Goal: Find contact information: Obtain details needed to contact an individual or organization

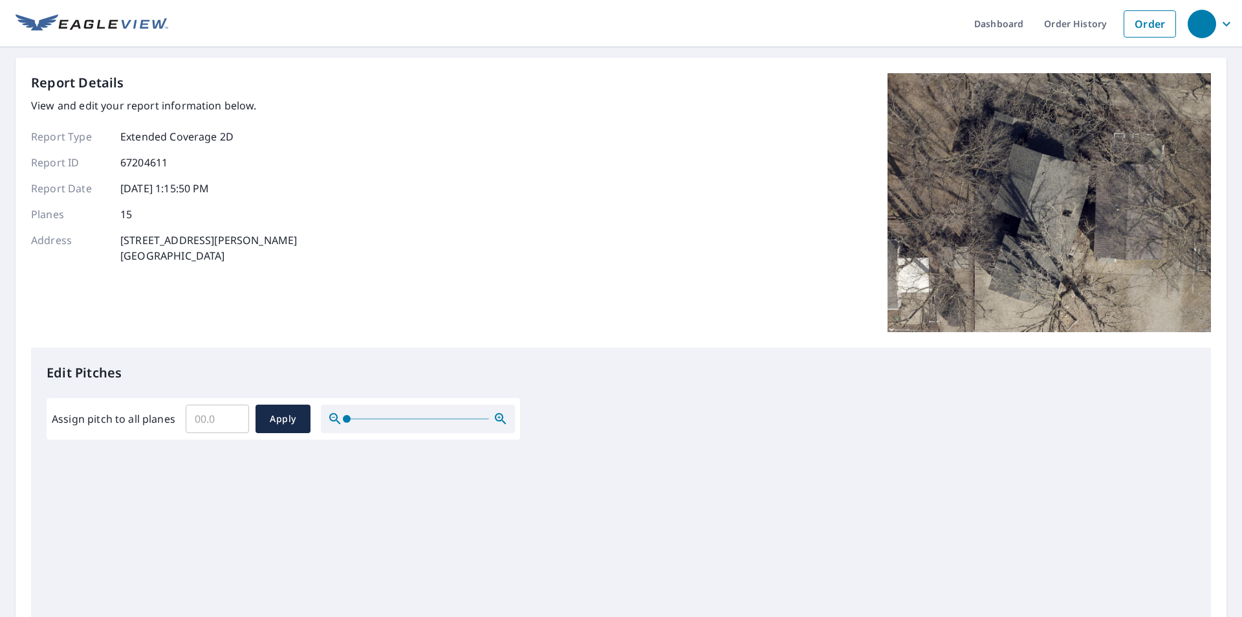
drag, startPoint x: 563, startPoint y: 483, endPoint x: 552, endPoint y: 479, distance: 11.7
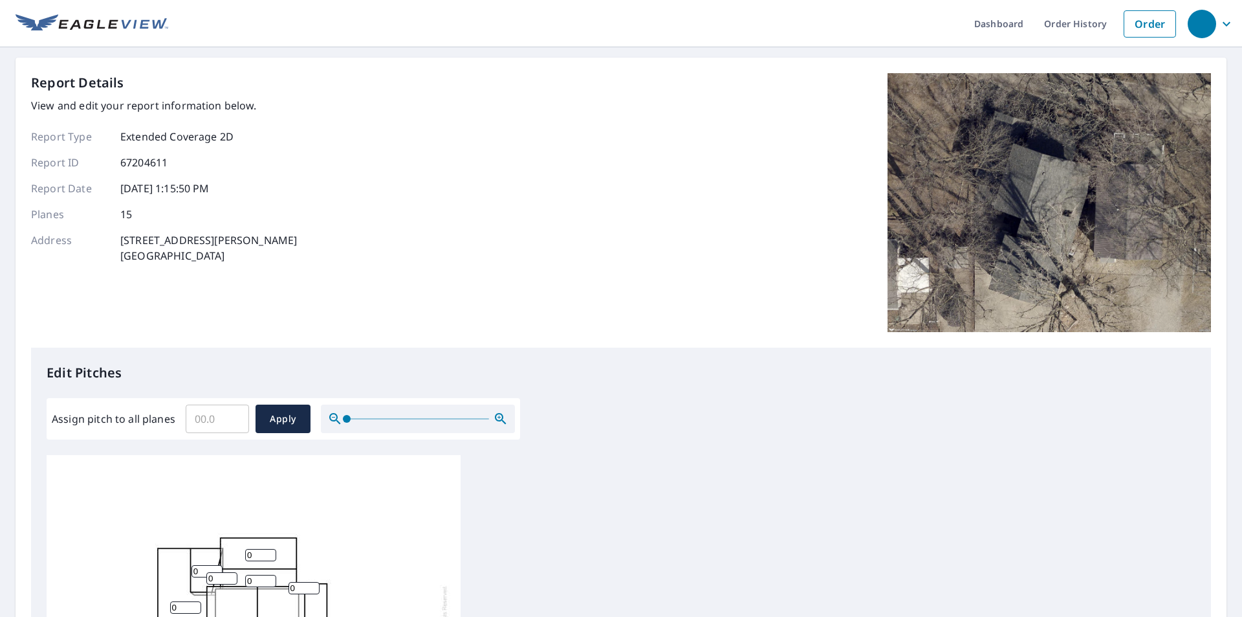
drag, startPoint x: 552, startPoint y: 479, endPoint x: 998, endPoint y: 504, distance: 446.4
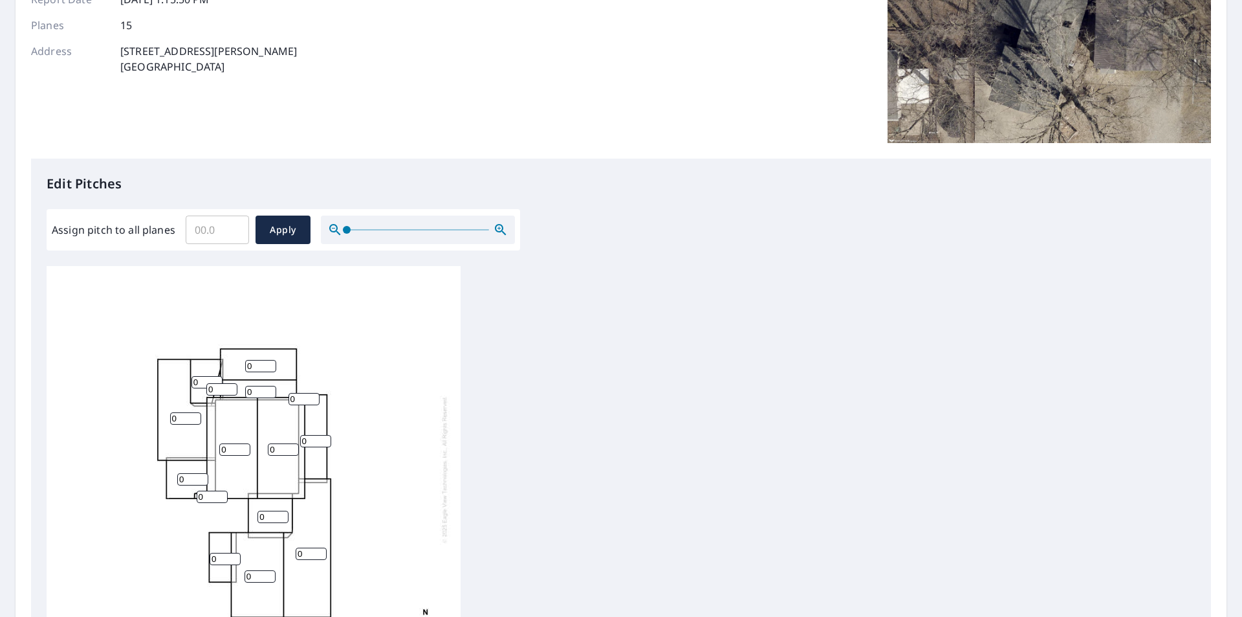
scroll to position [259, 0]
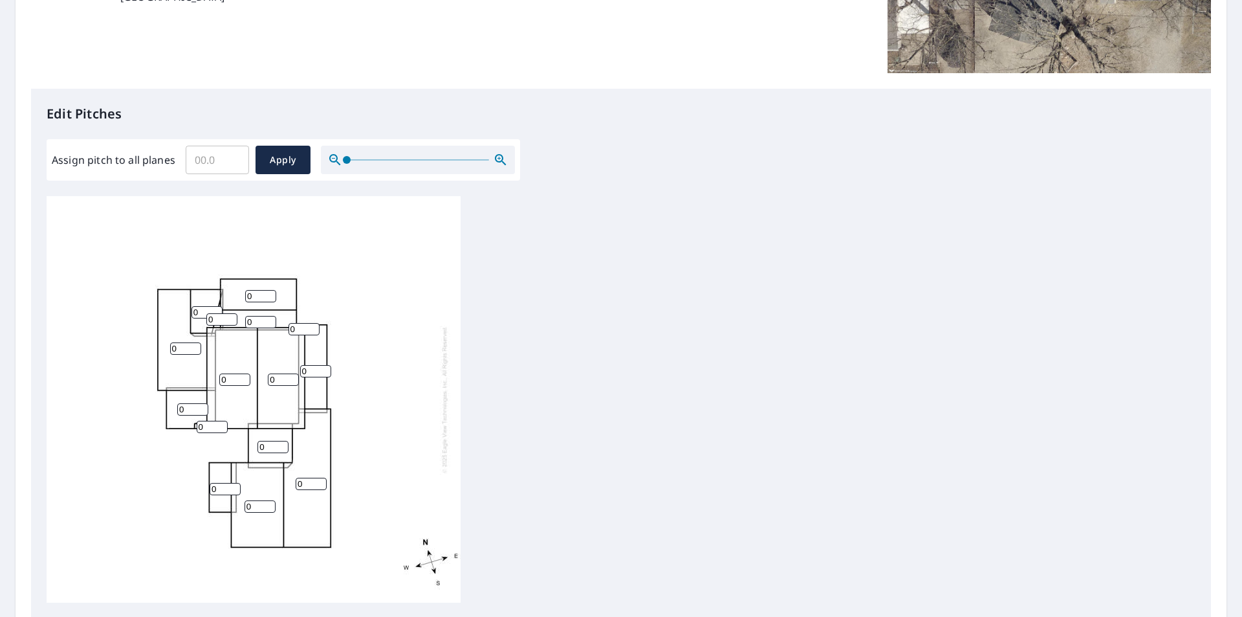
click at [307, 481] on input "0" at bounding box center [311, 483] width 31 height 12
type input "06"
click at [259, 507] on input "0" at bounding box center [260, 506] width 31 height 12
type input "06"
click at [283, 383] on input "0" at bounding box center [283, 379] width 31 height 12
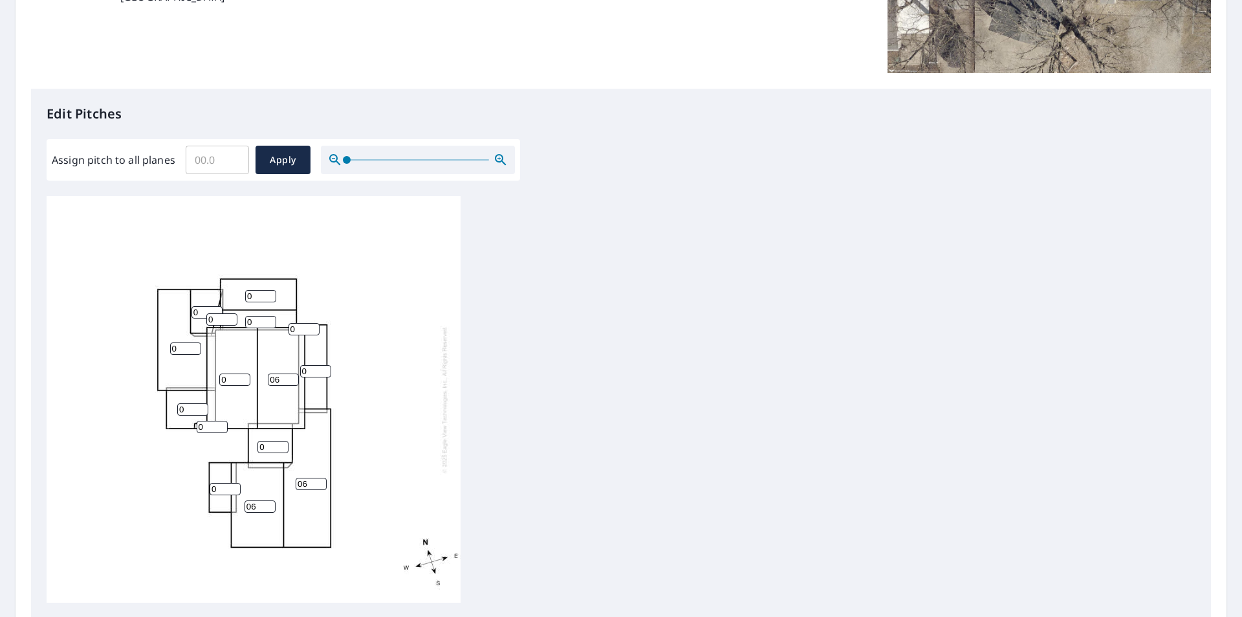
type input "06"
click at [236, 378] on input "0" at bounding box center [234, 379] width 31 height 12
type input "06"
click at [313, 371] on input "0" at bounding box center [315, 371] width 31 height 12
type input "06"
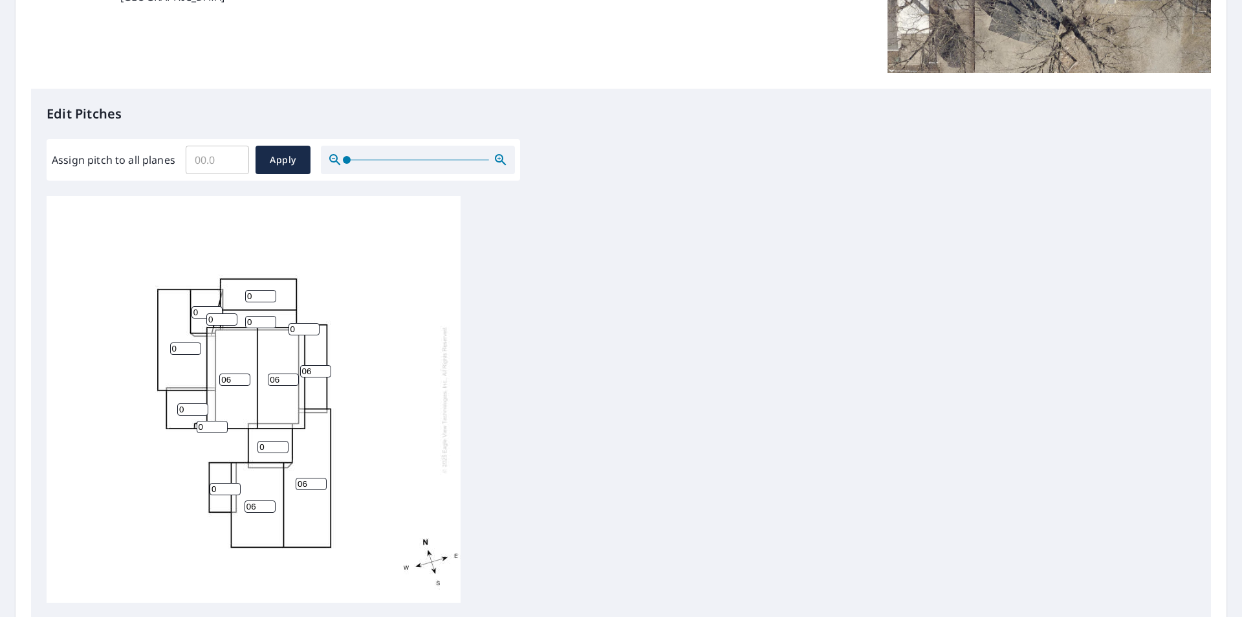
click at [274, 446] on input "0" at bounding box center [272, 447] width 31 height 12
type input "06"
click at [221, 428] on input "0" at bounding box center [212, 426] width 31 height 12
type input "6"
click at [193, 408] on input "0" at bounding box center [192, 409] width 31 height 12
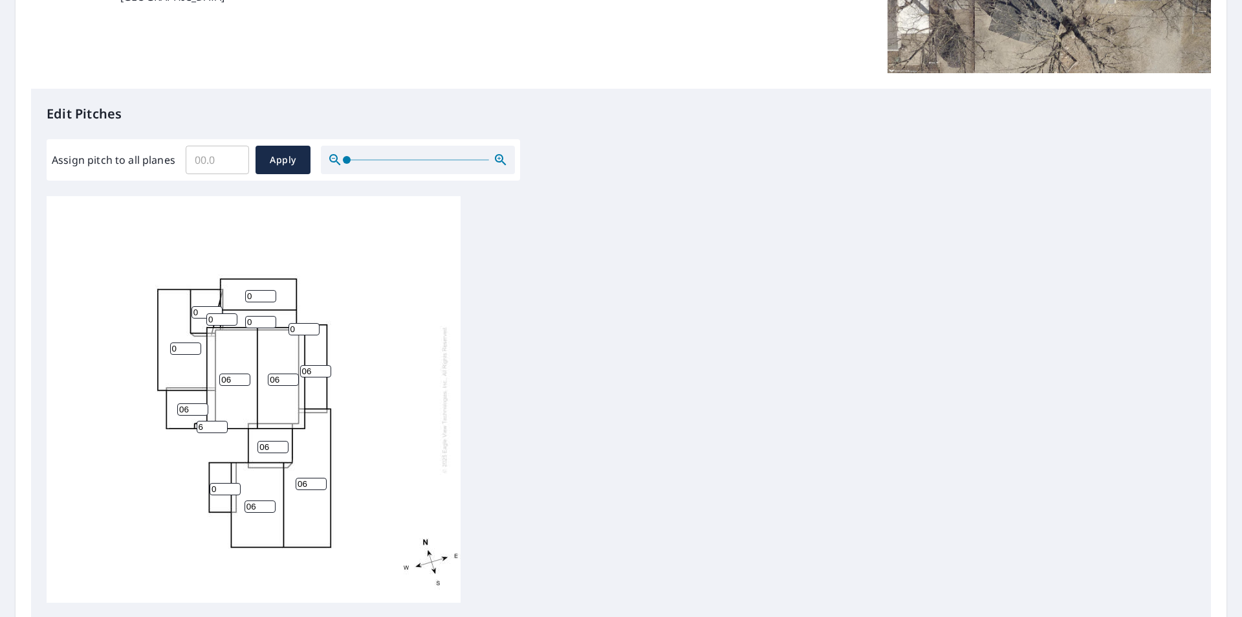
type input "06"
click at [188, 349] on input "0" at bounding box center [185, 348] width 31 height 12
type input "06"
click at [199, 315] on input "0" at bounding box center [206, 312] width 31 height 12
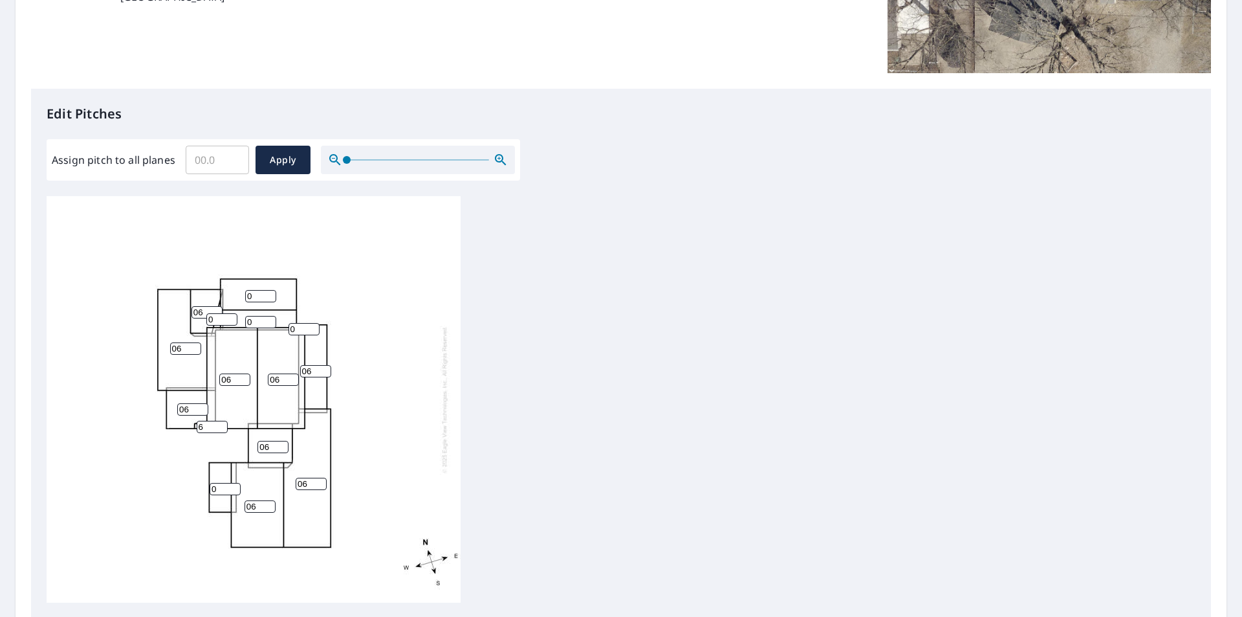
type input "06"
click at [222, 322] on input "0" at bounding box center [221, 319] width 31 height 12
type input "06"
type input "1"
click at [269, 322] on input "1" at bounding box center [260, 322] width 31 height 12
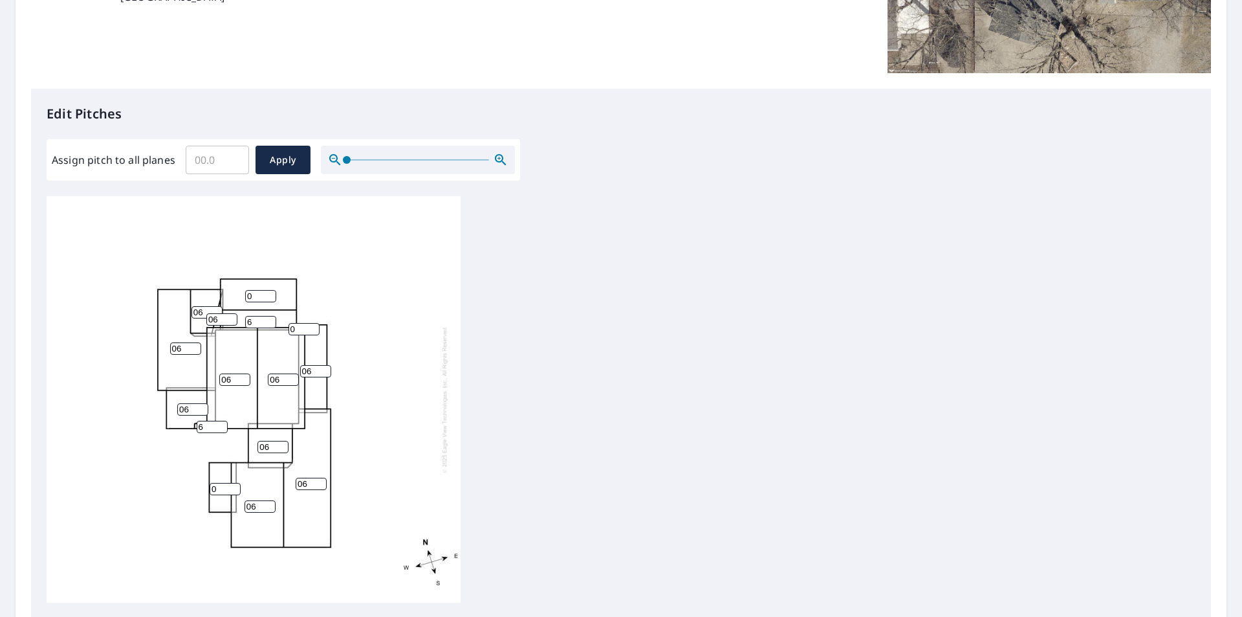
type input "6"
click at [305, 328] on input "0" at bounding box center [304, 329] width 31 height 12
type input "06"
click at [251, 300] on input "0" at bounding box center [260, 296] width 31 height 12
click at [223, 489] on input "0" at bounding box center [225, 489] width 31 height 12
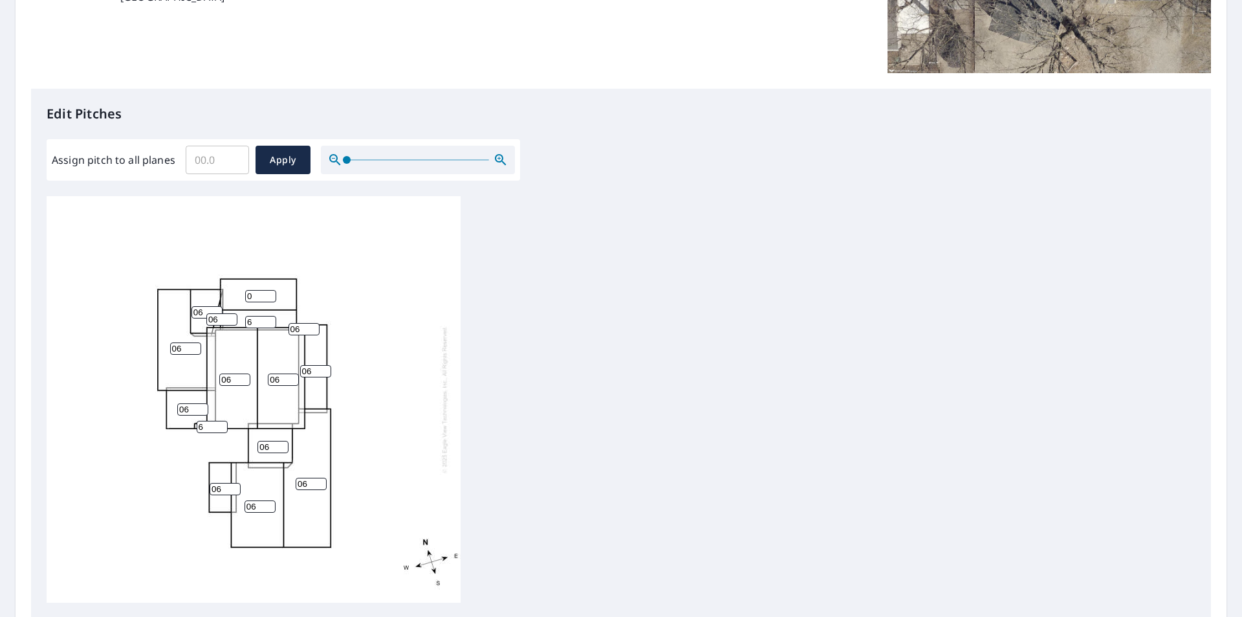
type input "06"
click at [269, 293] on input "1" at bounding box center [260, 296] width 31 height 12
type input "1"
type input "6"
click at [286, 153] on span "Apply" at bounding box center [283, 160] width 34 height 16
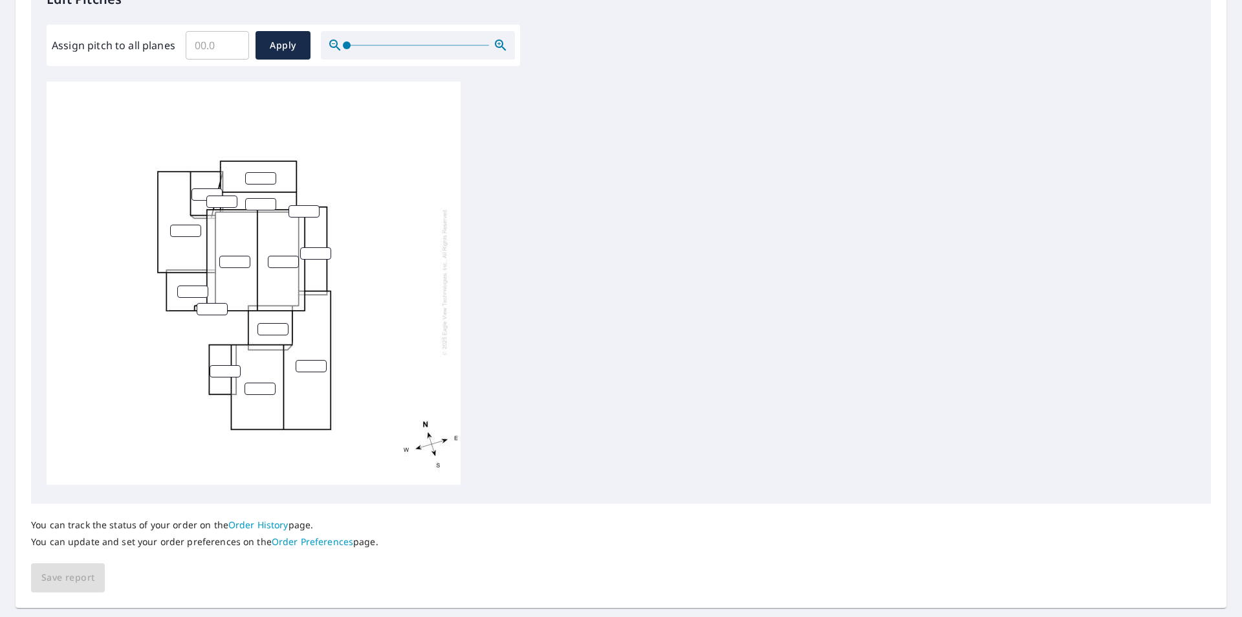
scroll to position [343, 0]
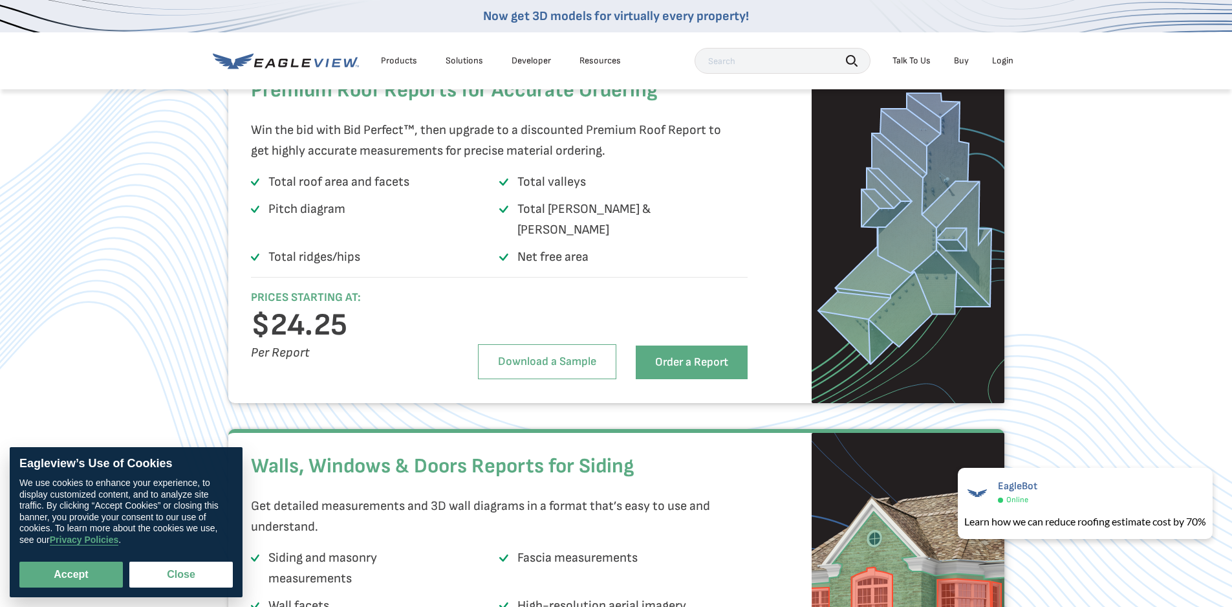
scroll to position [1876, 0]
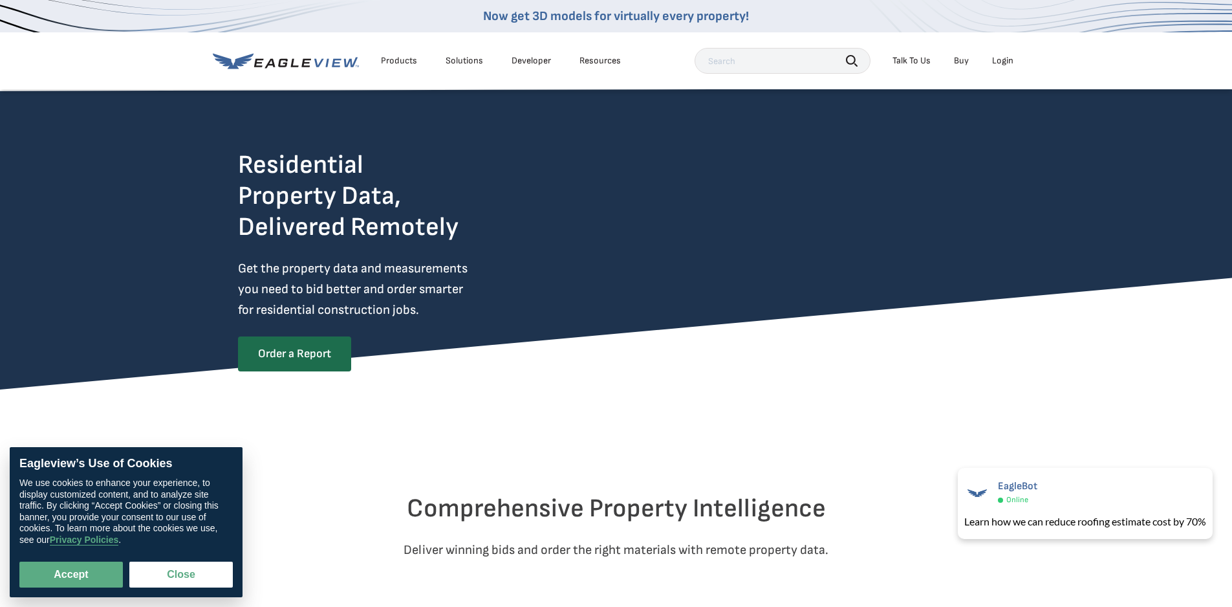
click at [898, 60] on div "Talk To Us" at bounding box center [912, 61] width 38 height 12
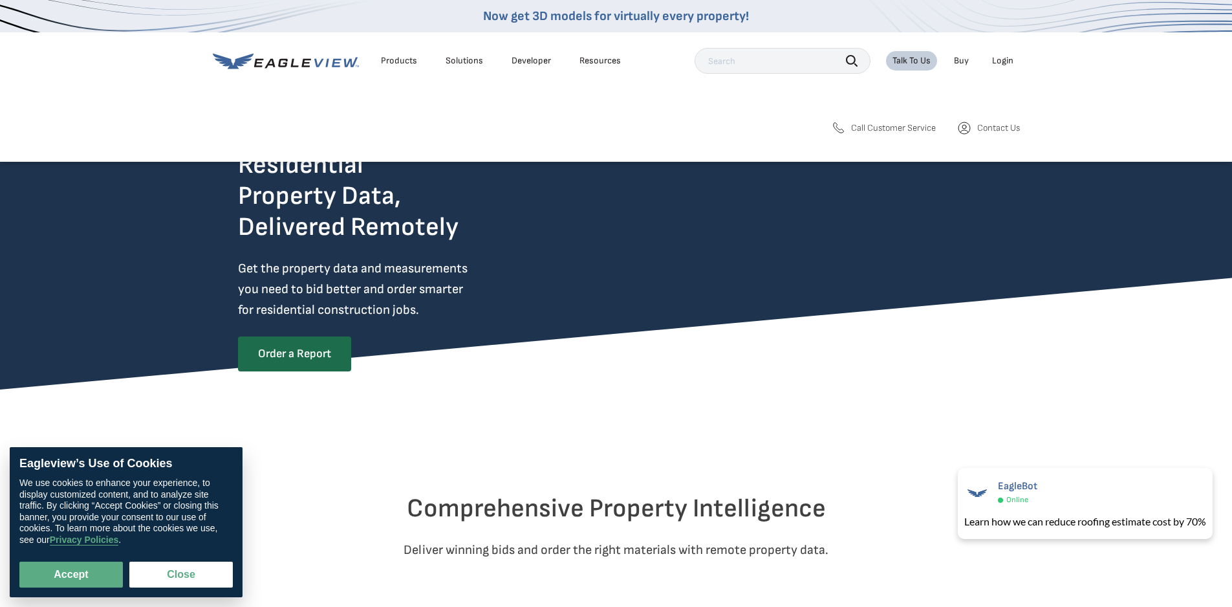
drag, startPoint x: 884, startPoint y: 113, endPoint x: 878, endPoint y: 126, distance: 13.6
drag, startPoint x: 878, startPoint y: 126, endPoint x: 885, endPoint y: 97, distance: 29.3
click at [885, 97] on nav "Now get 3D models for virtually every property! Products Solutions Developer Re…" at bounding box center [616, 81] width 1232 height 162
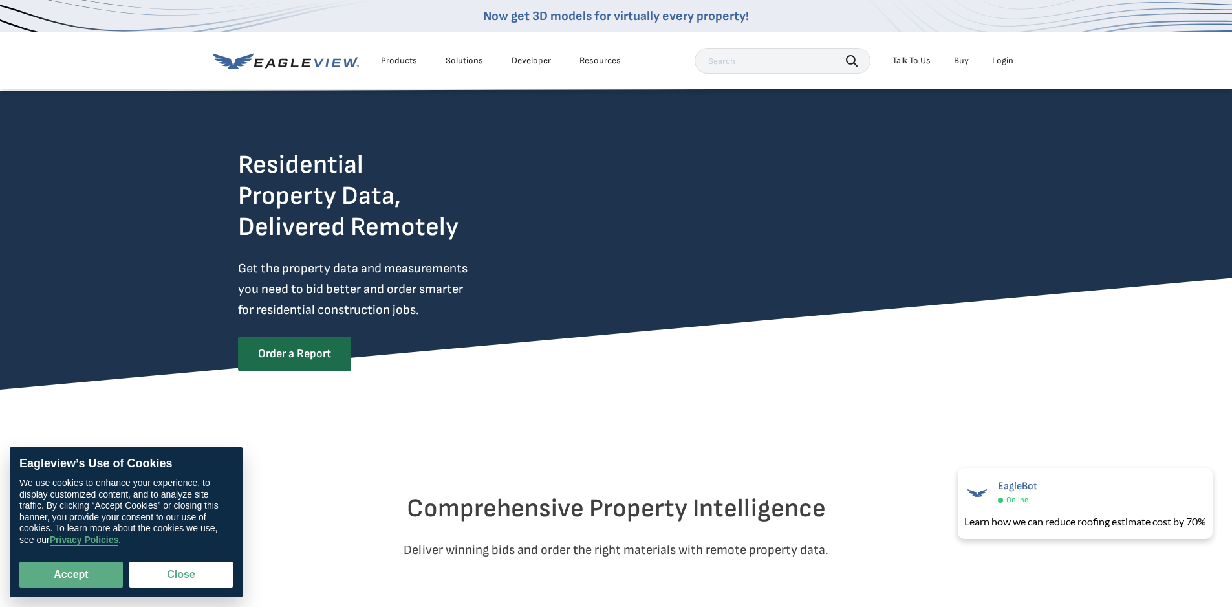
click at [919, 62] on div "Talk To Us" at bounding box center [912, 61] width 38 height 12
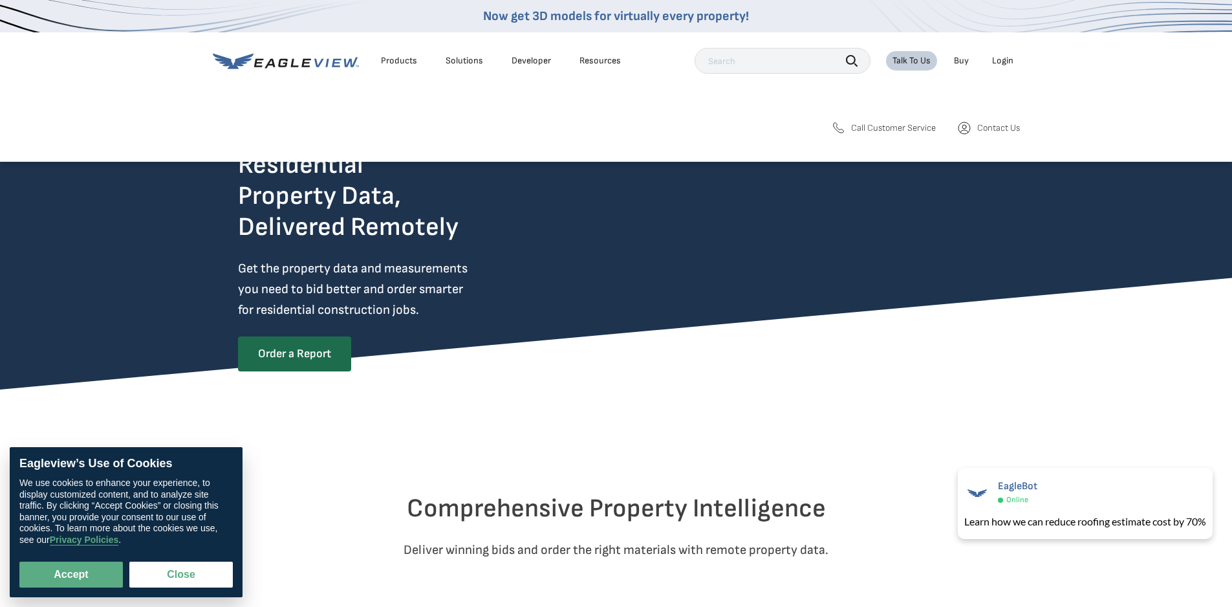
click at [881, 131] on span "Call Customer Service" at bounding box center [893, 128] width 85 height 12
drag, startPoint x: 994, startPoint y: 146, endPoint x: 995, endPoint y: 134, distance: 11.7
click at [996, 140] on div "Search Products Our Product Areas Imagery 1-Inch GSD Aerial Imagery *" at bounding box center [616, 133] width 1232 height 57
click at [995, 131] on span "Contact Us" at bounding box center [998, 128] width 43 height 12
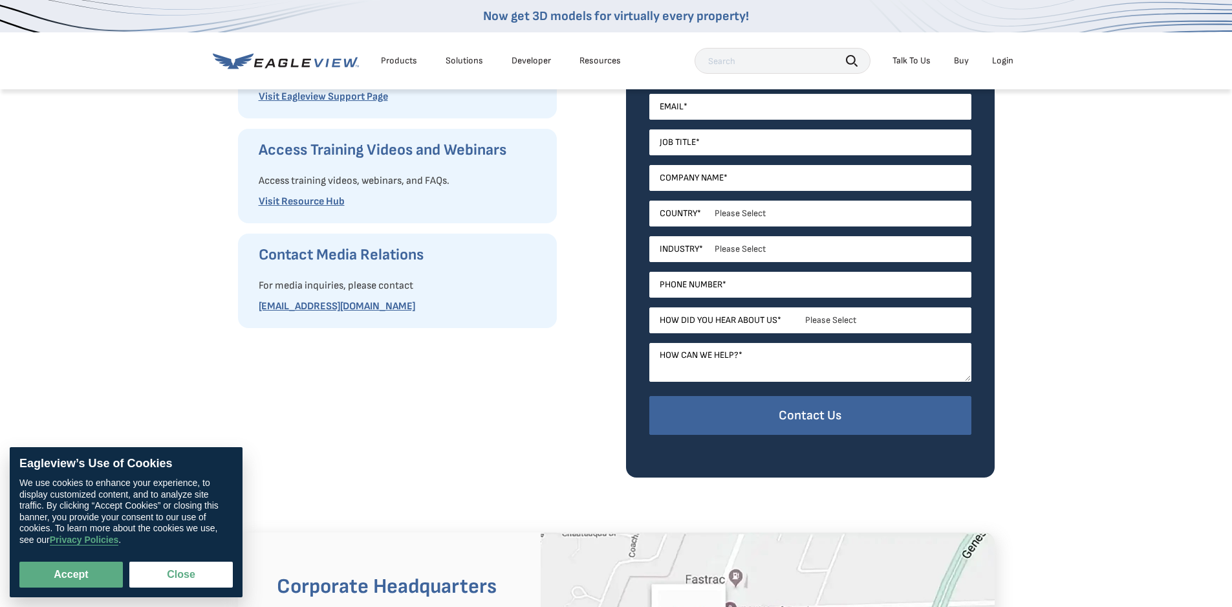
scroll to position [388, 0]
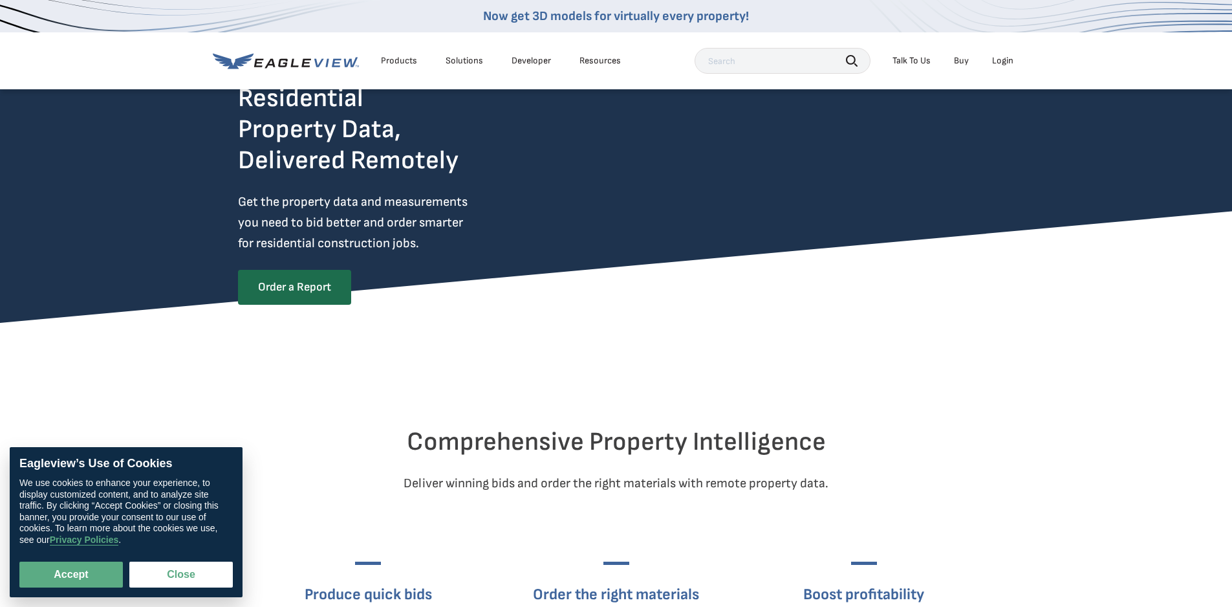
scroll to position [129, 0]
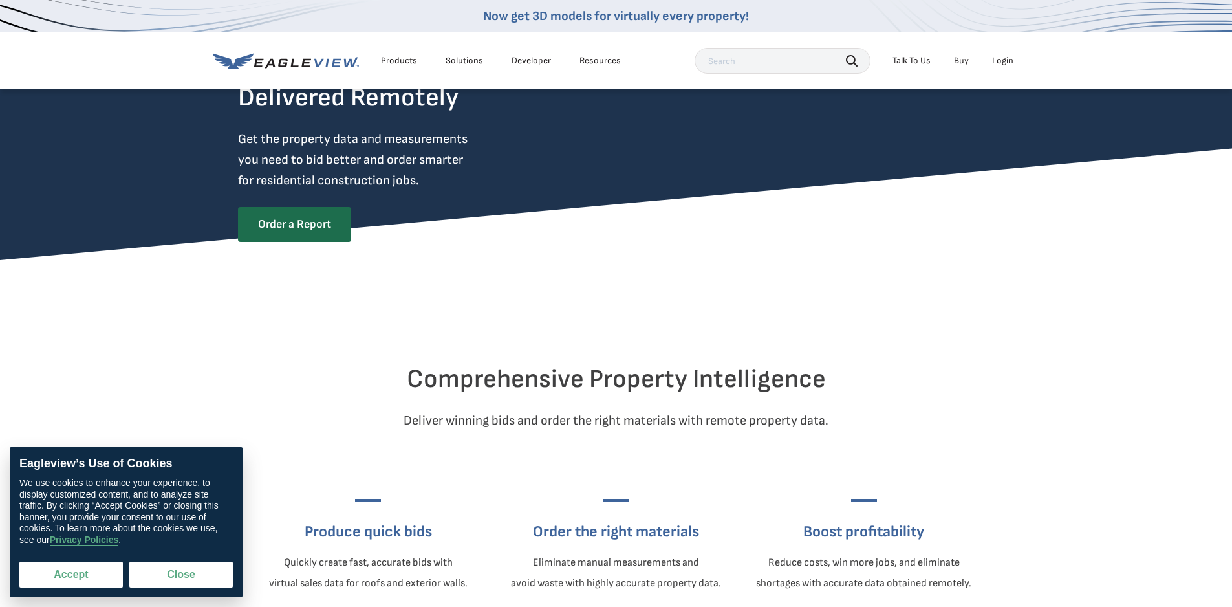
click at [56, 573] on button "Accept" at bounding box center [71, 575] width 104 height 26
checkbox input "true"
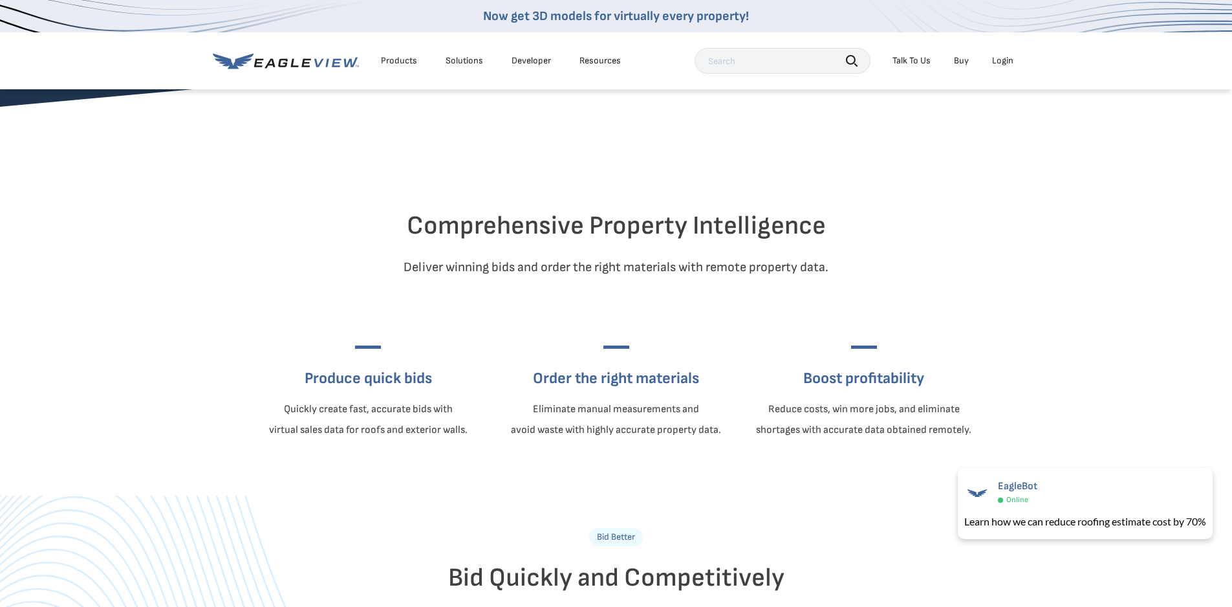
scroll to position [323, 0]
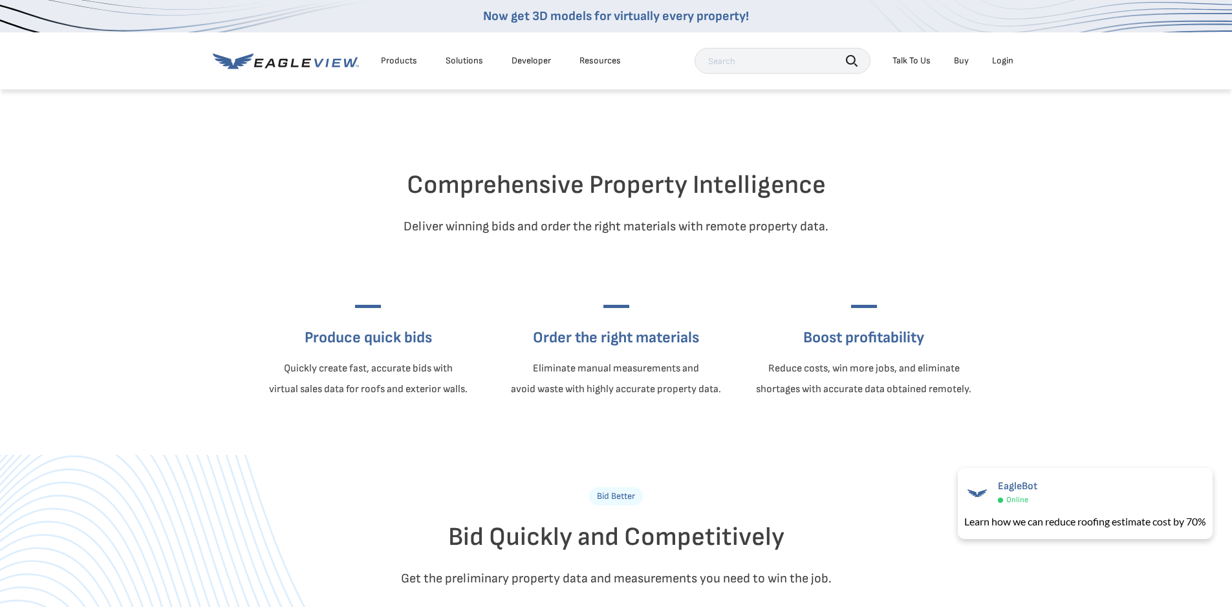
click at [904, 68] on li "Talk To Us" at bounding box center [911, 60] width 51 height 19
click at [908, 61] on div "Talk To Us" at bounding box center [912, 61] width 38 height 12
click at [900, 130] on span "Call Customer Service" at bounding box center [893, 128] width 85 height 12
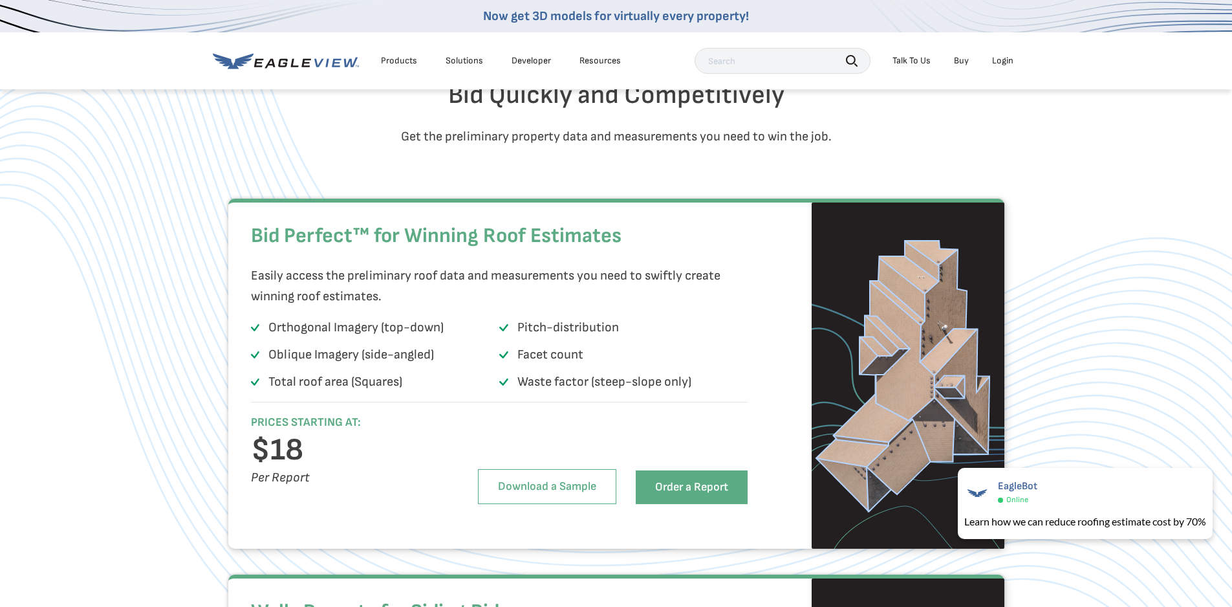
scroll to position [776, 0]
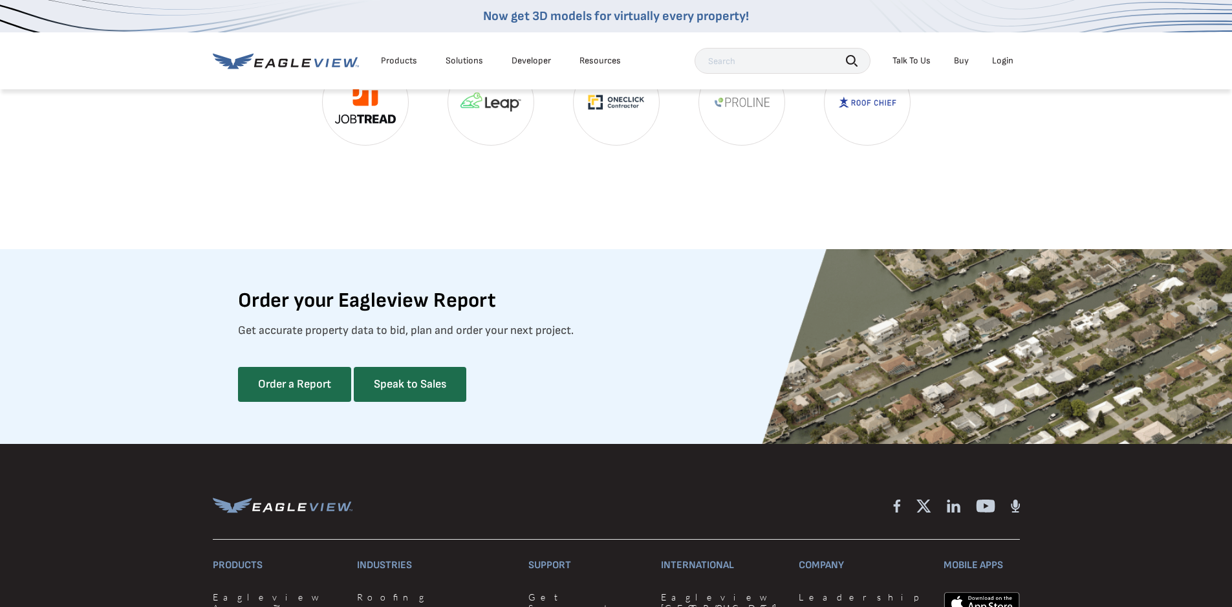
scroll to position [3299, 0]
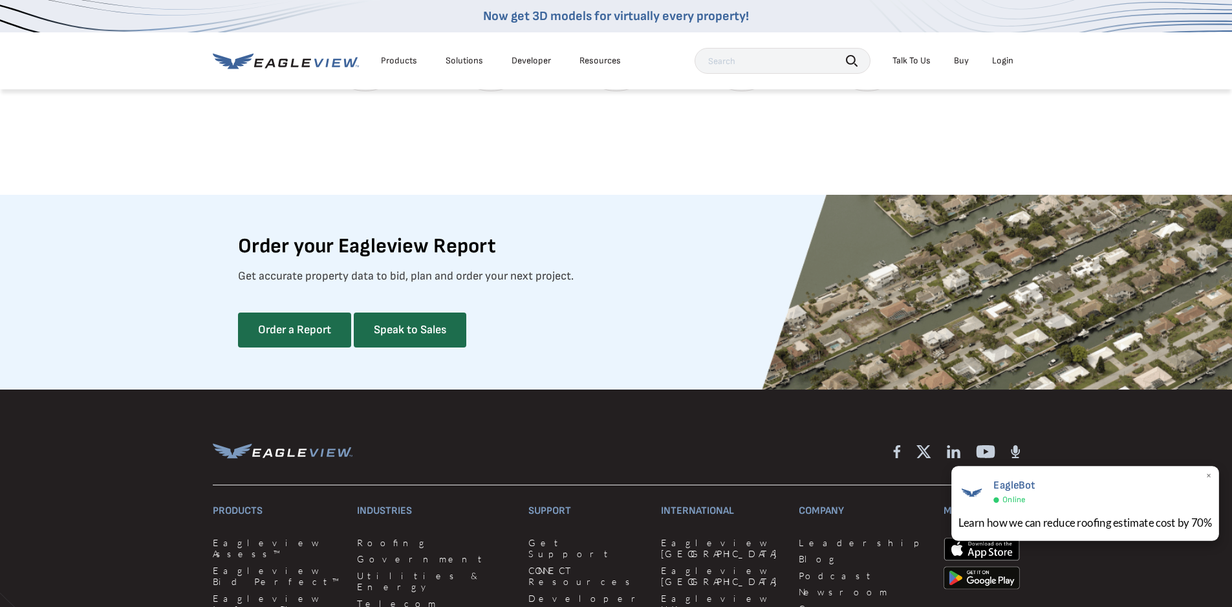
click at [1034, 479] on div "EagleBot Online" at bounding box center [1086, 491] width 254 height 30
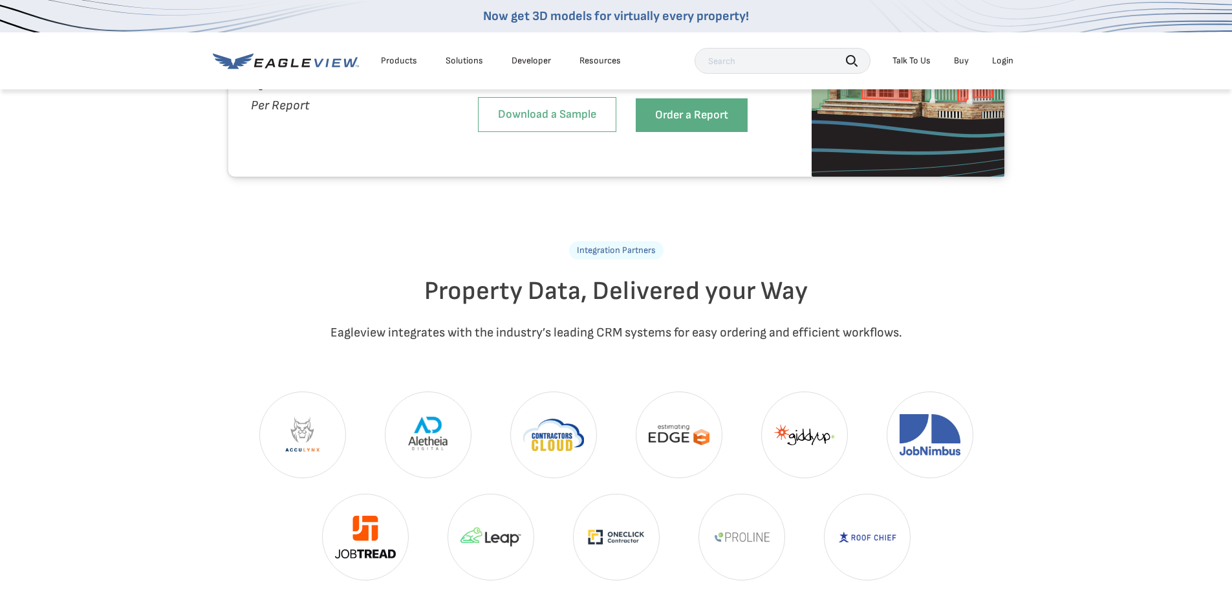
scroll to position [2782, 0]
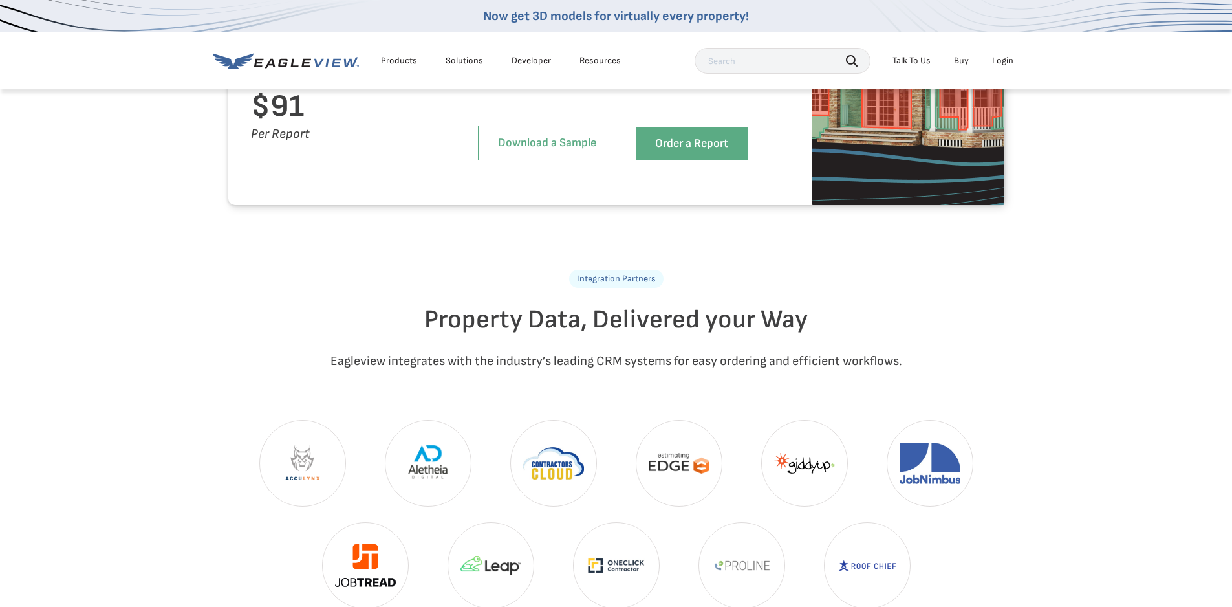
drag, startPoint x: 535, startPoint y: 368, endPoint x: 521, endPoint y: 333, distance: 37.7
click at [521, 333] on h2 "Property Data, Delivered your Way" at bounding box center [616, 319] width 757 height 31
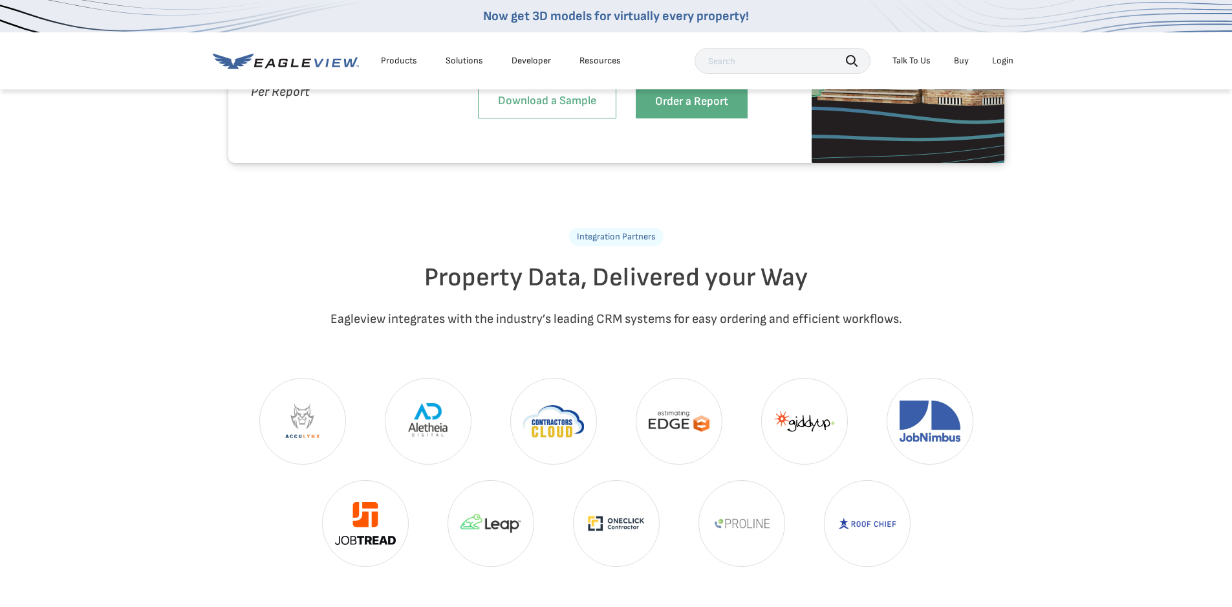
scroll to position [2846, 0]
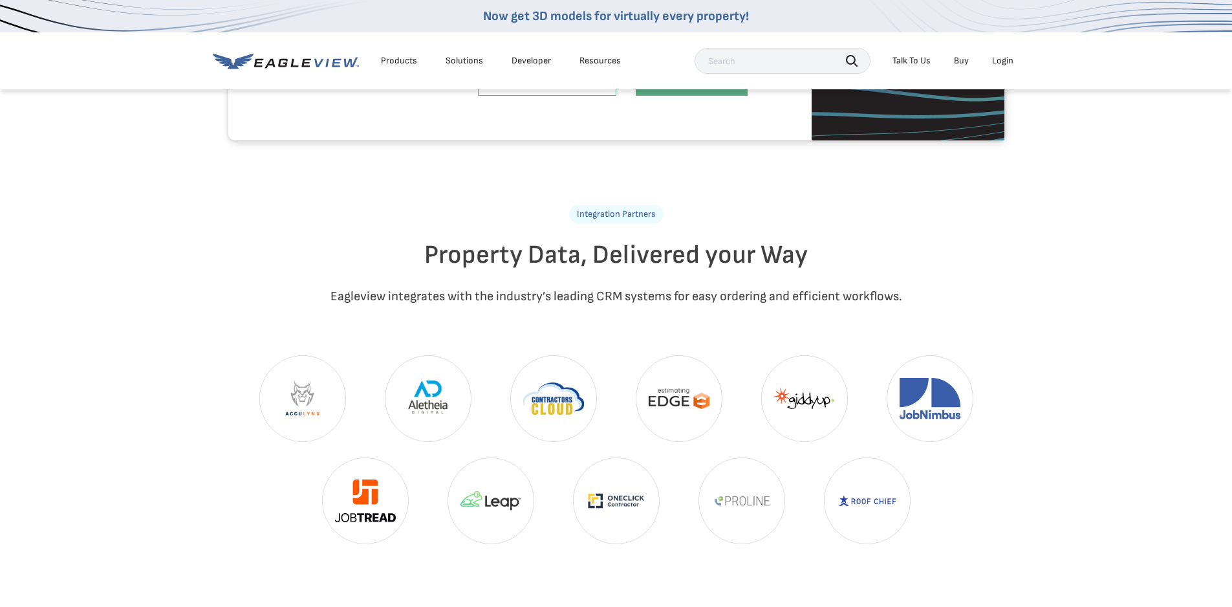
drag, startPoint x: 507, startPoint y: 373, endPoint x: 500, endPoint y: 380, distance: 10.1
drag, startPoint x: 500, startPoint y: 380, endPoint x: 458, endPoint y: 417, distance: 55.5
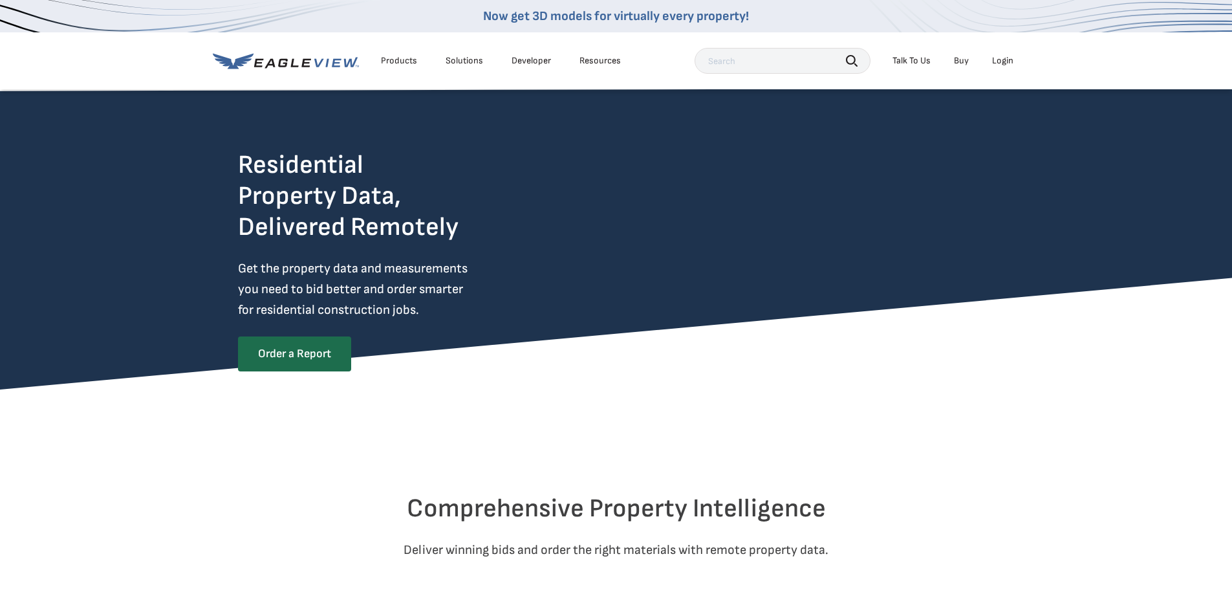
drag, startPoint x: 442, startPoint y: 245, endPoint x: 433, endPoint y: 244, distance: 9.1
drag, startPoint x: 433, startPoint y: 244, endPoint x: 924, endPoint y: 56, distance: 525.9
click at [933, 56] on li "Talk To Us" at bounding box center [911, 60] width 51 height 19
click at [922, 56] on div "Talk To Us" at bounding box center [912, 61] width 38 height 12
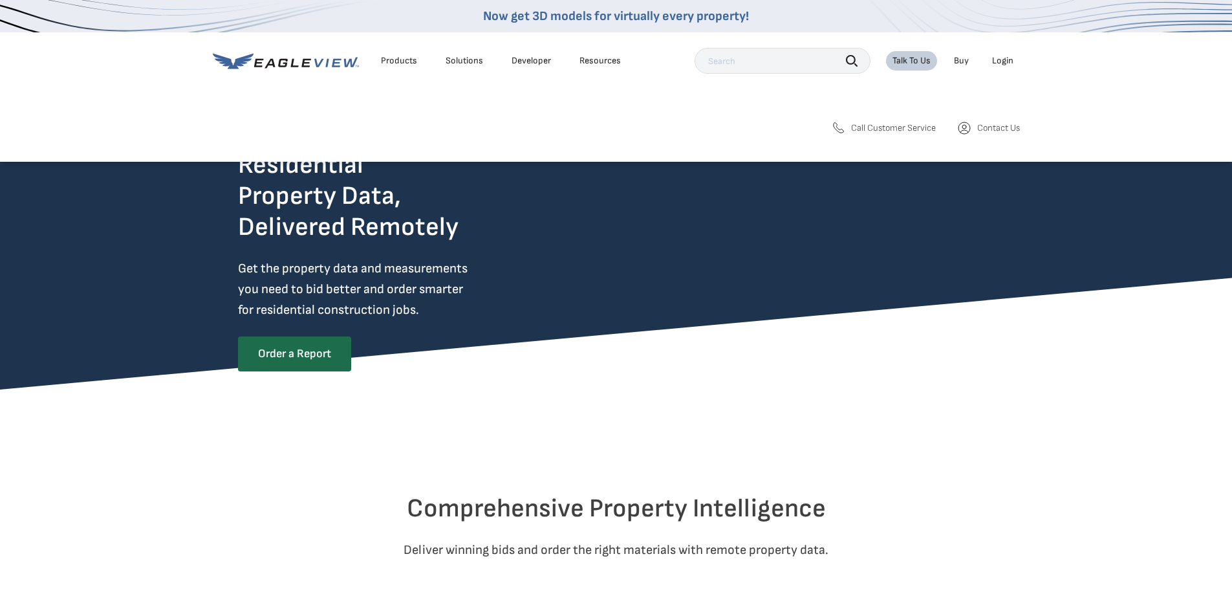
click at [892, 136] on div "Search Products Our Product Areas Imagery 1-Inch GSD Aerial Imagery *" at bounding box center [616, 133] width 1232 height 57
click at [831, 124] on icon at bounding box center [839, 128] width 16 height 16
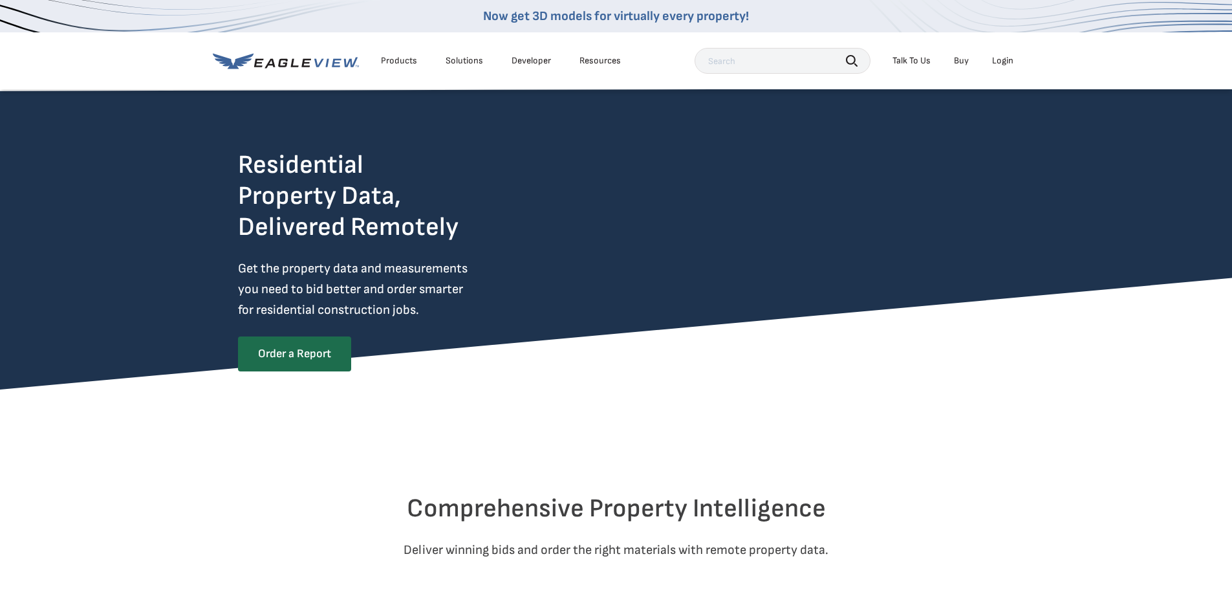
click at [456, 58] on div "Solutions" at bounding box center [465, 61] width 38 height 12
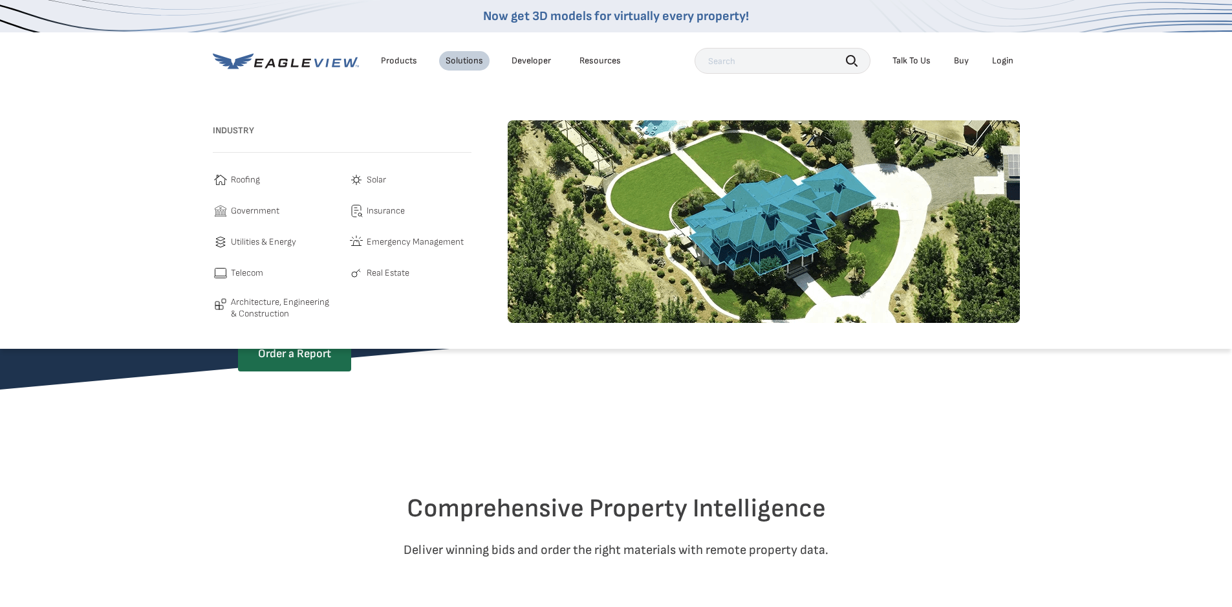
click at [250, 175] on span "Roofing" at bounding box center [245, 180] width 29 height 16
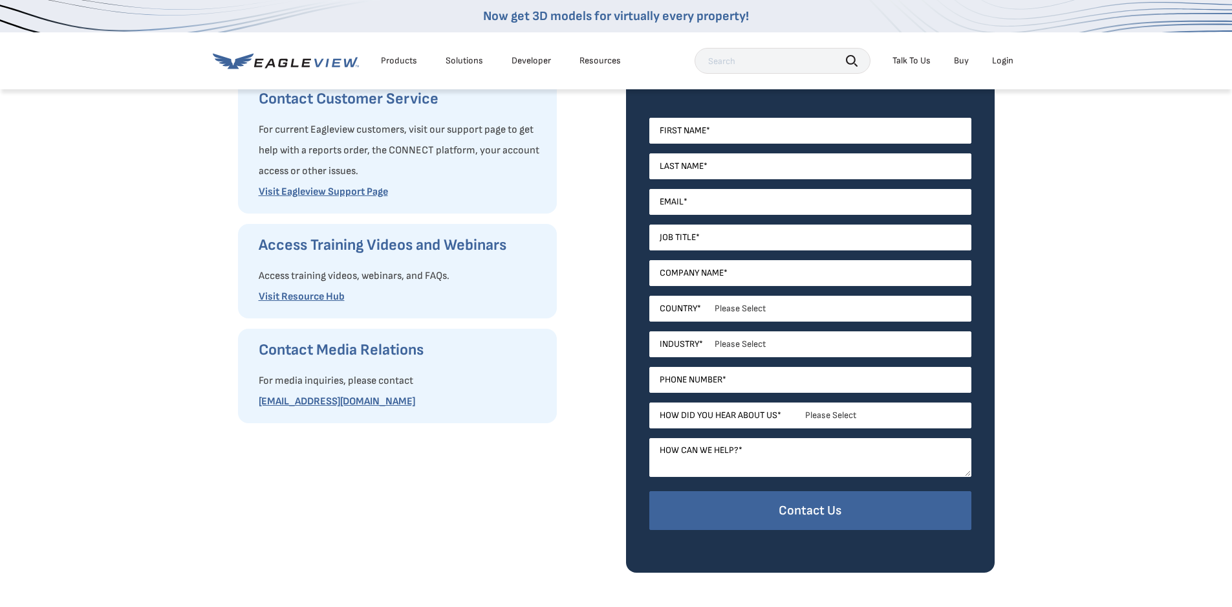
scroll to position [259, 0]
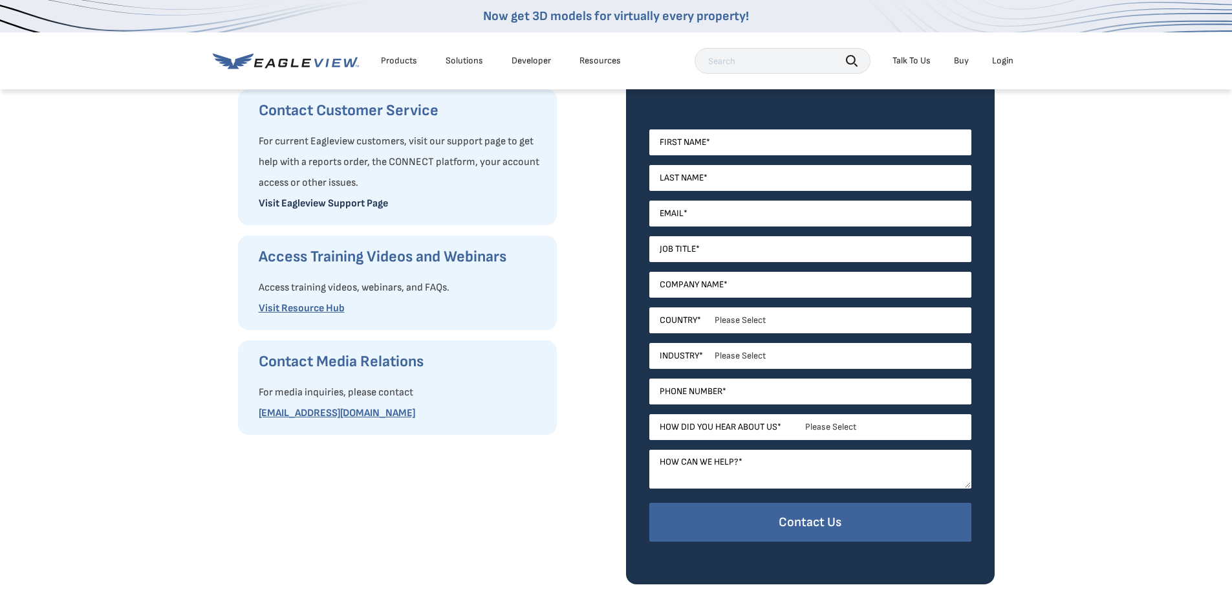
click at [369, 204] on link "Visit Eagleview Support Page" at bounding box center [323, 203] width 129 height 12
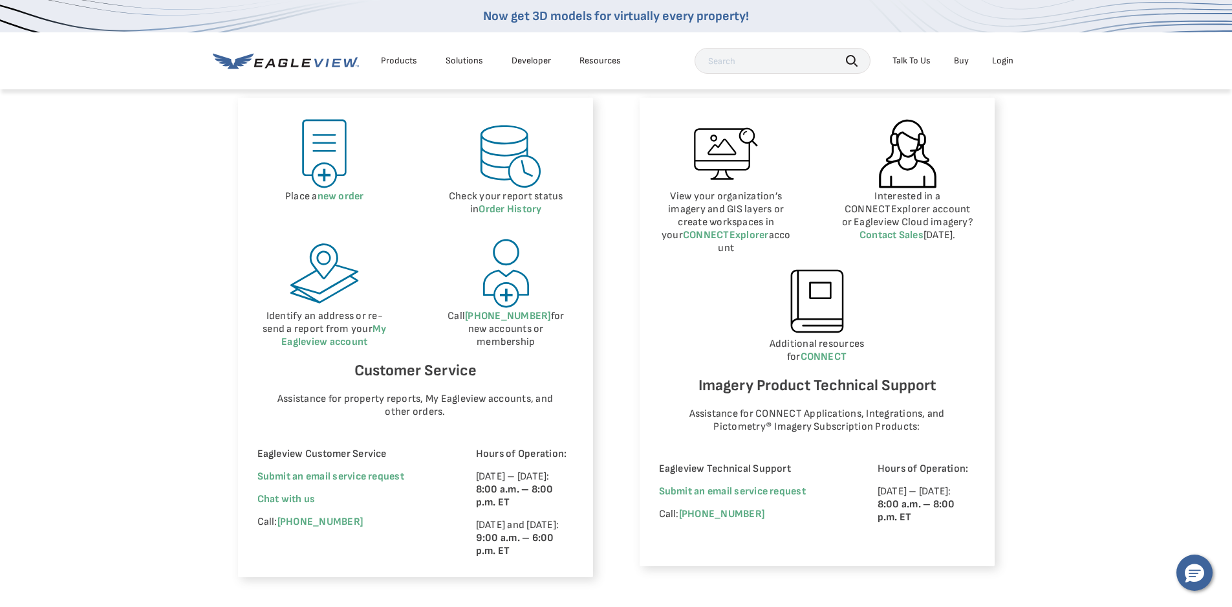
scroll to position [776, 0]
